Goal: Transaction & Acquisition: Purchase product/service

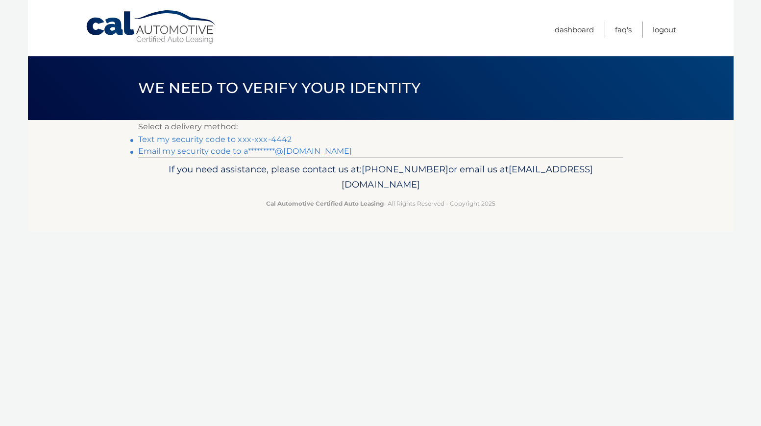
click at [240, 140] on link "Text my security code to xxx-xxx-4442" at bounding box center [215, 139] width 154 height 9
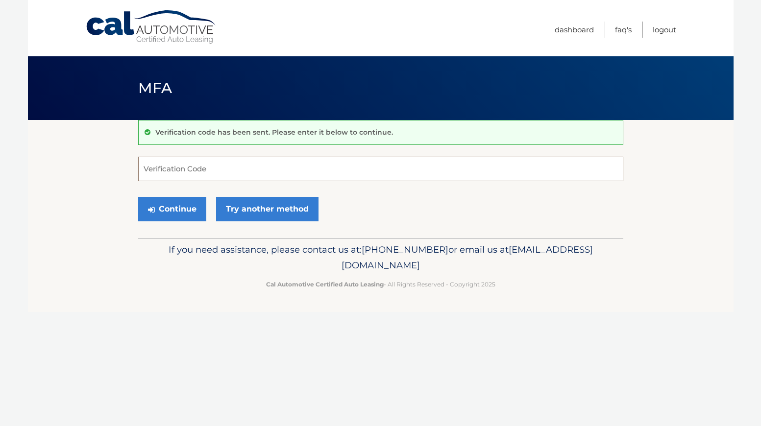
click at [212, 173] on input "Verification Code" at bounding box center [380, 169] width 485 height 24
click at [204, 169] on input "Verification Code" at bounding box center [380, 169] width 485 height 24
click at [222, 168] on input "Verification Code" at bounding box center [380, 169] width 485 height 24
paste input "903822"
type input "903822"
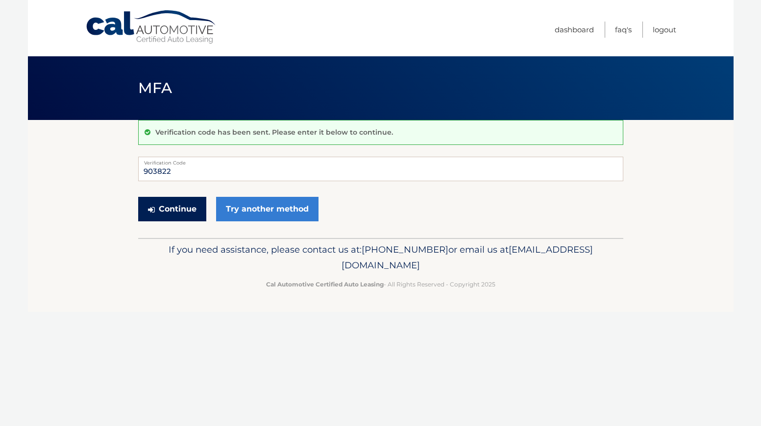
click at [175, 212] on button "Continue" at bounding box center [172, 209] width 68 height 24
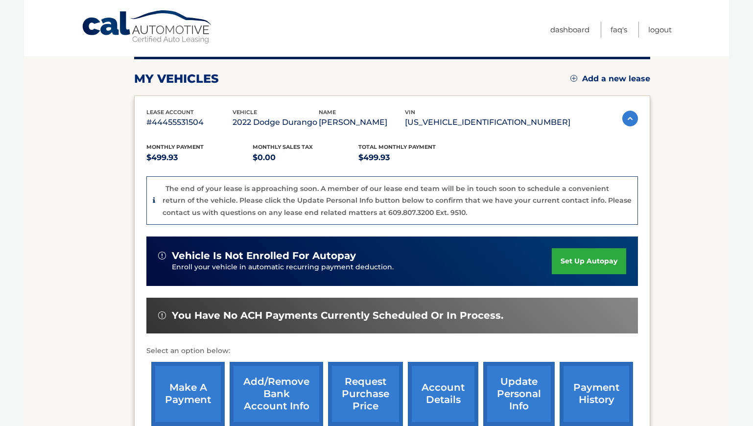
scroll to position [158, 0]
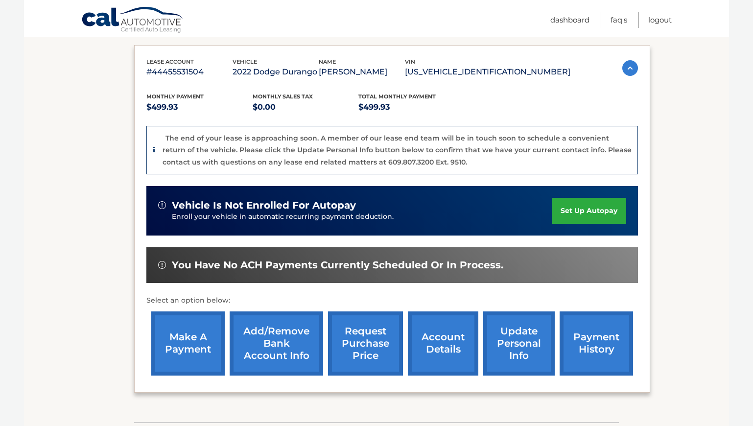
click at [180, 354] on link "make a payment" at bounding box center [187, 343] width 73 height 64
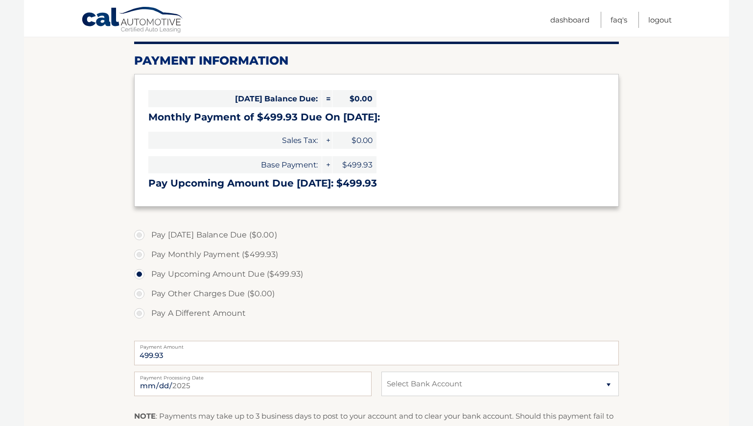
scroll to position [219, 0]
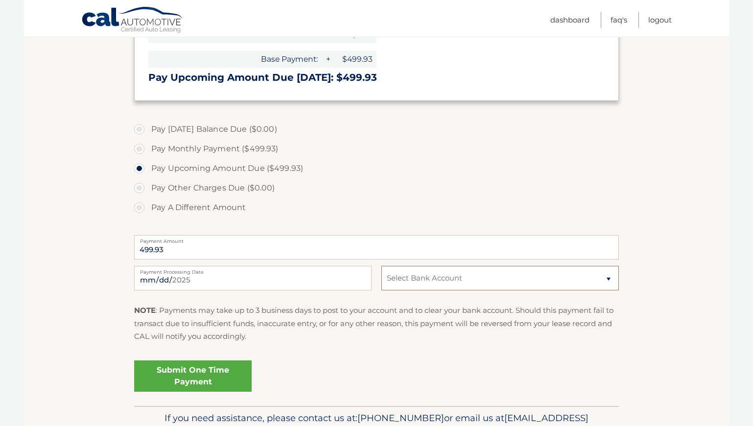
click at [434, 277] on select "Select Bank Account Checking JPMORGAN CHASE BANK, NA *****7150 Checking JPMORGA…" at bounding box center [501, 278] width 238 height 24
select select "MWZhMTg1NGYtZTc5ZC00YjIwLTkwYTEtNWUxNzAxNTZmOGE5"
click at [382, 266] on select "Select Bank Account Checking JPMORGAN CHASE BANK, NA *****7150 Checking JPMORGA…" at bounding box center [501, 278] width 238 height 24
click at [660, 305] on section "Account Overview | Make a Payment Payment Information Today's Balance Due: = $0…" at bounding box center [376, 153] width 705 height 505
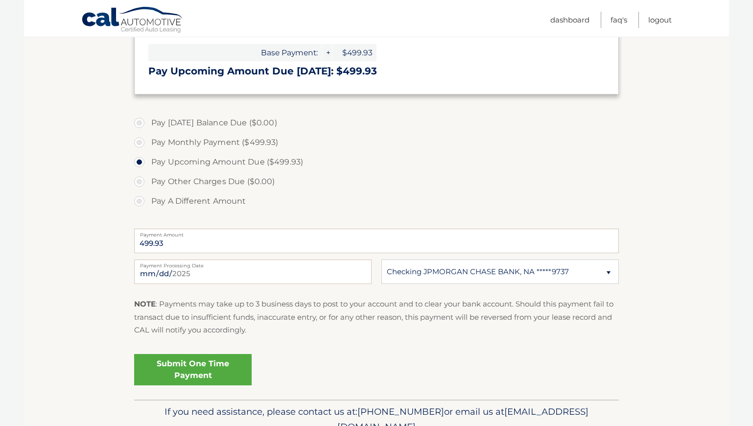
click at [200, 363] on link "Submit One Time Payment" at bounding box center [193, 369] width 118 height 31
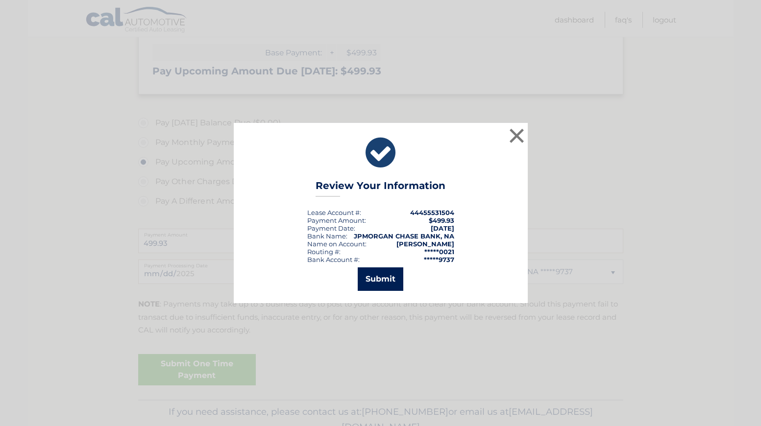
click at [383, 276] on button "Submit" at bounding box center [381, 279] width 46 height 24
